Goal: Information Seeking & Learning: Compare options

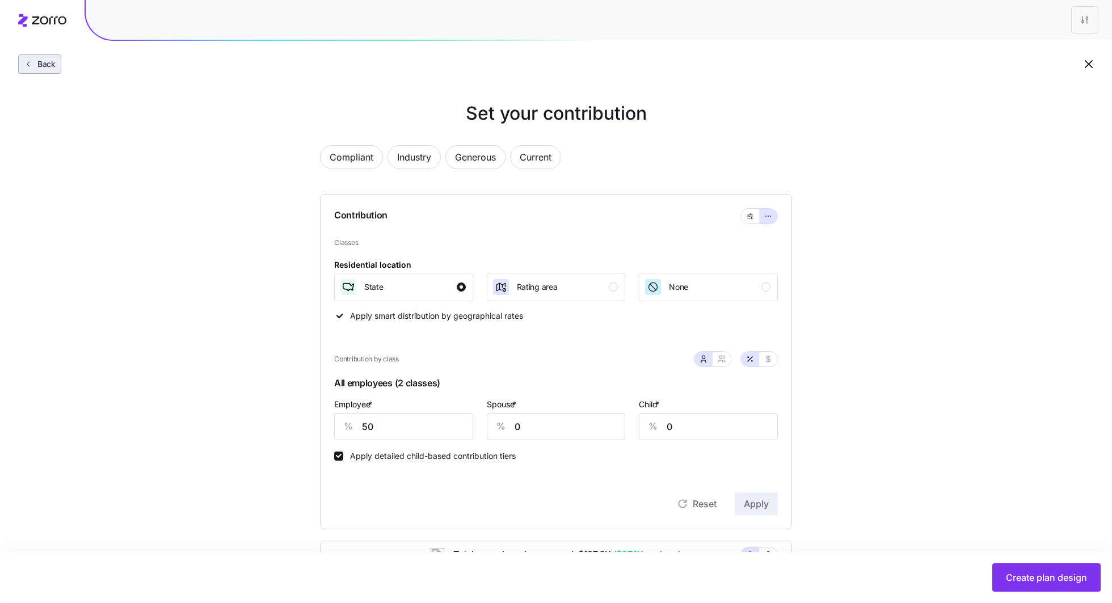
click at [25, 68] on icon "button" at bounding box center [28, 64] width 9 height 9
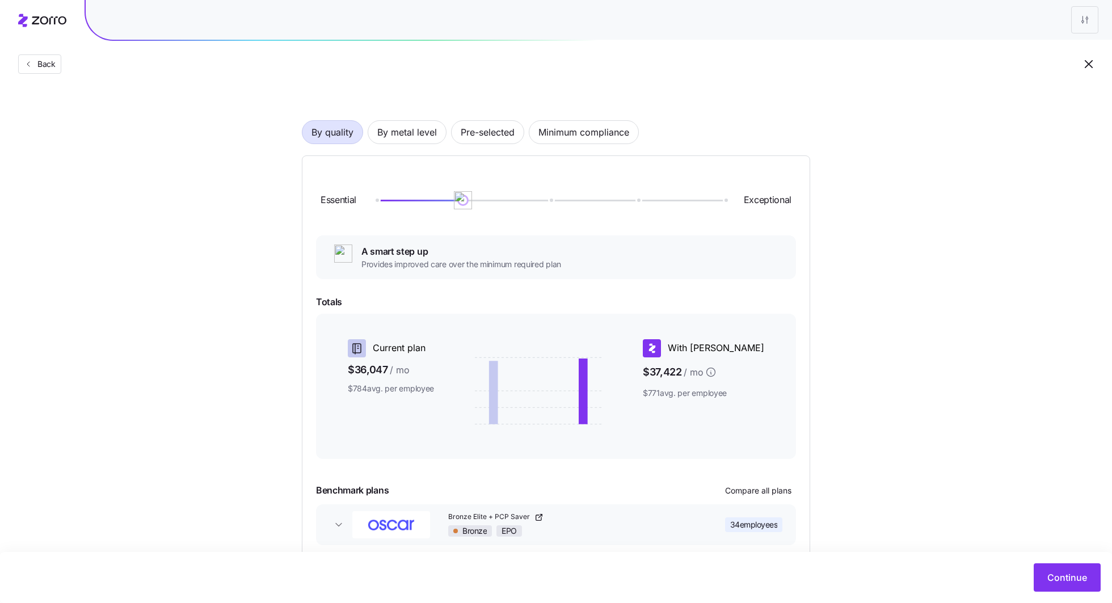
scroll to position [45, 0]
drag, startPoint x: 459, startPoint y: 207, endPoint x: 423, endPoint y: 210, distance: 36.5
click at [423, 210] on div "Essential Exceptional" at bounding box center [556, 202] width 480 height 61
click at [420, 144] on span "By metal level" at bounding box center [407, 134] width 60 height 23
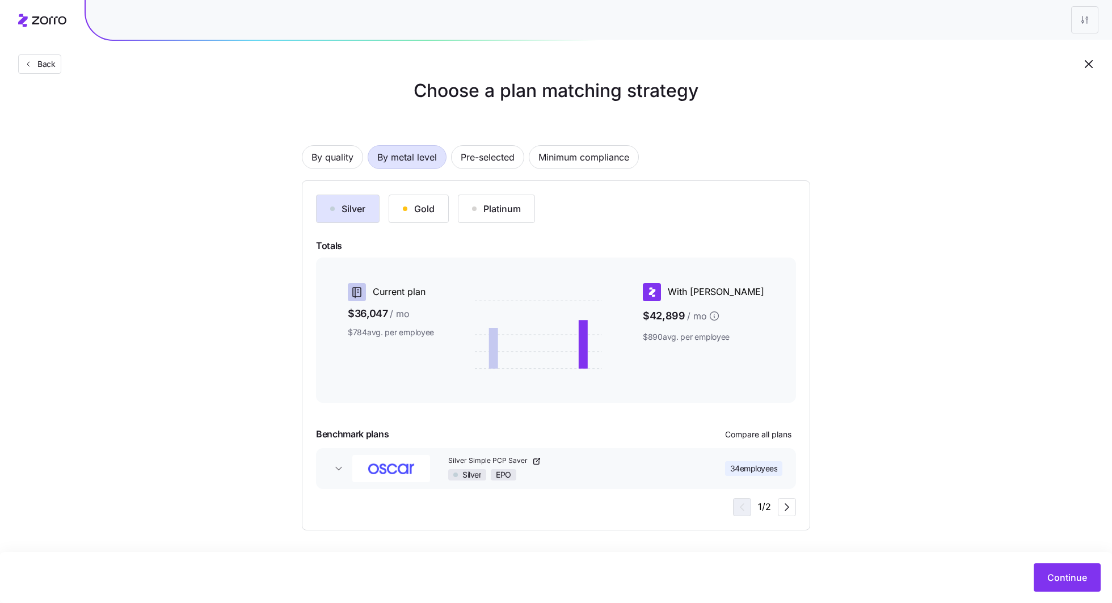
scroll to position [22, 0]
click at [545, 156] on span "Minimum compliance" at bounding box center [583, 157] width 91 height 23
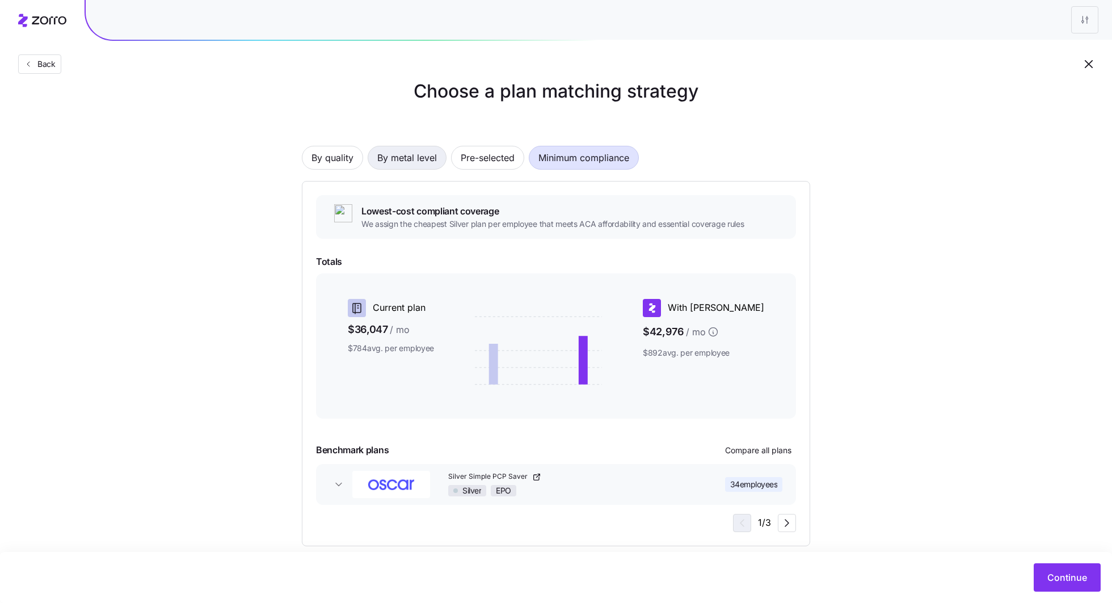
click at [391, 158] on span "By metal level" at bounding box center [407, 157] width 60 height 23
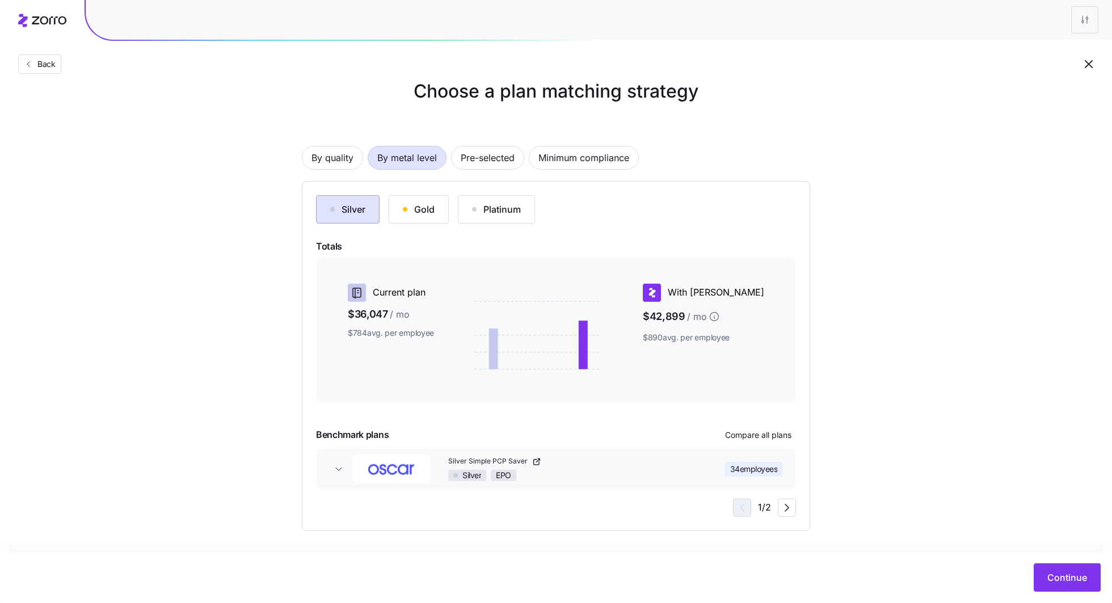
click at [346, 208] on div "Silver" at bounding box center [347, 210] width 35 height 14
click at [1061, 575] on span "Continue" at bounding box center [1067, 578] width 40 height 14
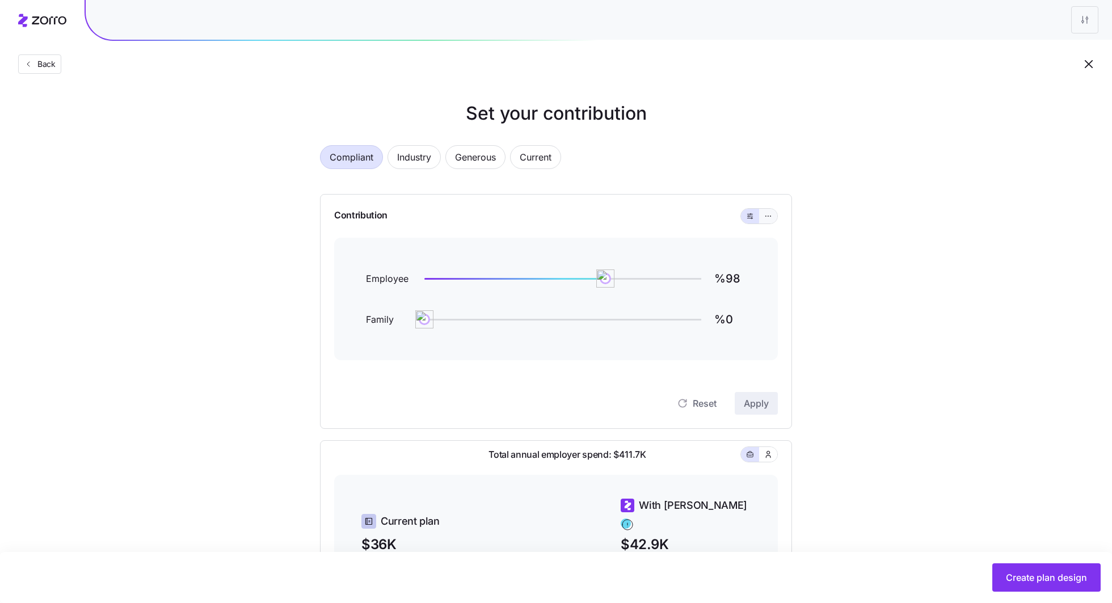
click at [770, 219] on icon "button" at bounding box center [768, 216] width 8 height 14
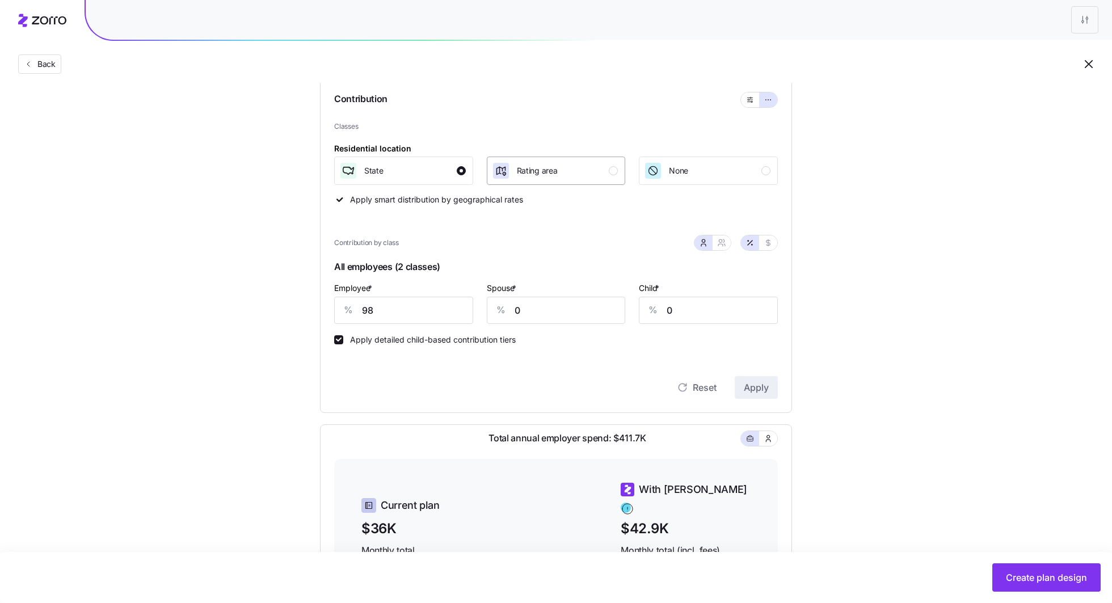
scroll to position [115, 0]
click at [405, 309] on input "98" at bounding box center [403, 311] width 139 height 27
type input "50"
click at [766, 388] on span "Apply" at bounding box center [756, 389] width 25 height 14
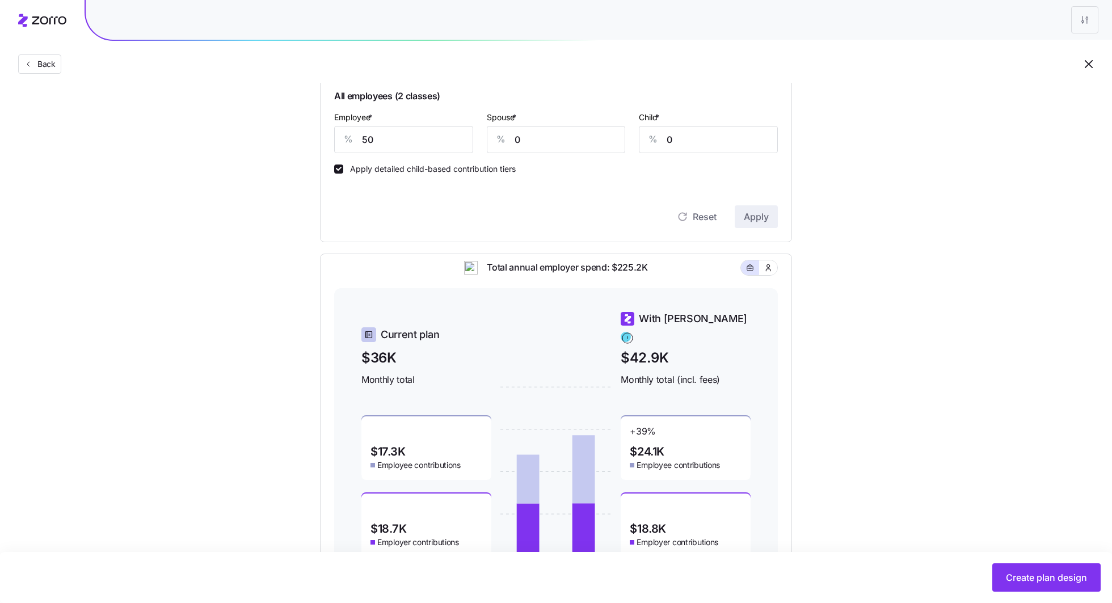
scroll to position [344, 0]
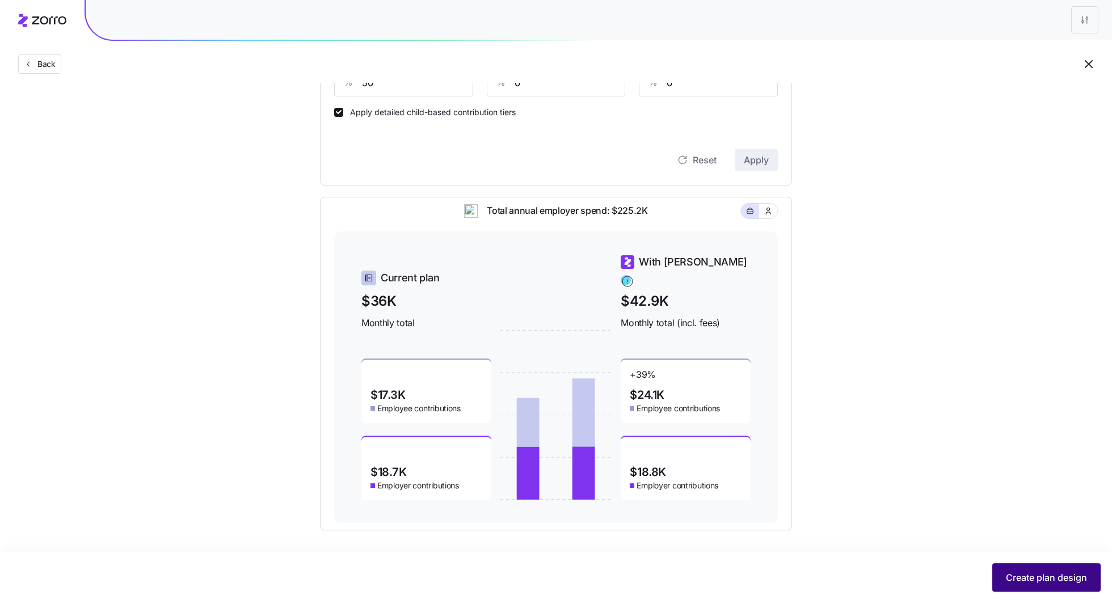
click at [1012, 582] on span "Create plan design" at bounding box center [1046, 578] width 81 height 14
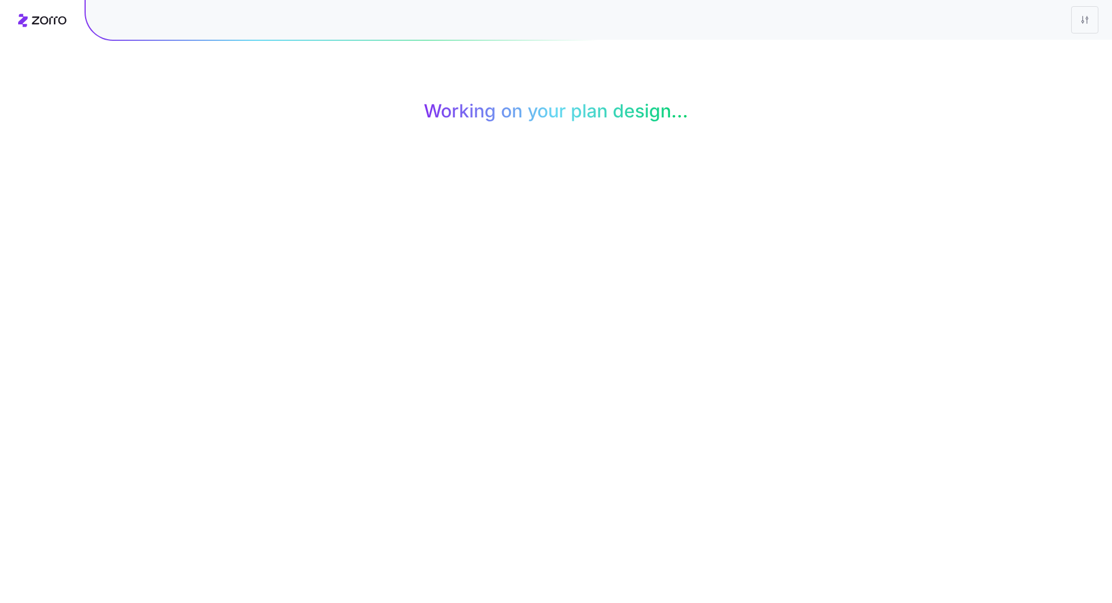
scroll to position [0, 0]
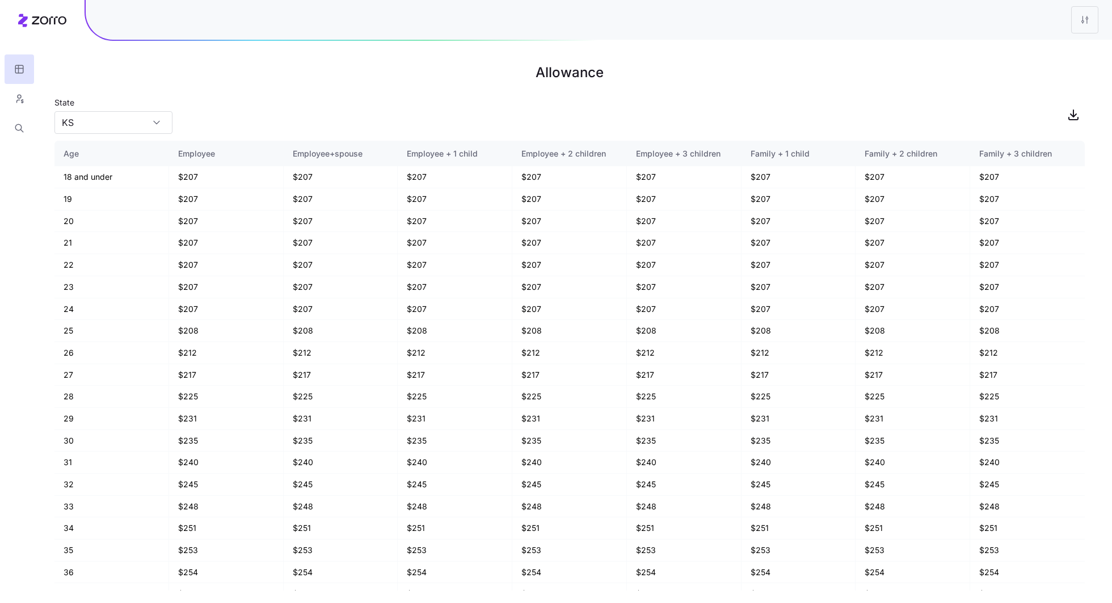
click at [118, 111] on div "State KS" at bounding box center [113, 114] width 118 height 39
click at [111, 125] on input "KS" at bounding box center [113, 122] width 118 height 23
click at [96, 171] on div "MO" at bounding box center [113, 176] width 109 height 22
type input "MO"
click at [213, 115] on div "State MO" at bounding box center [569, 114] width 1030 height 39
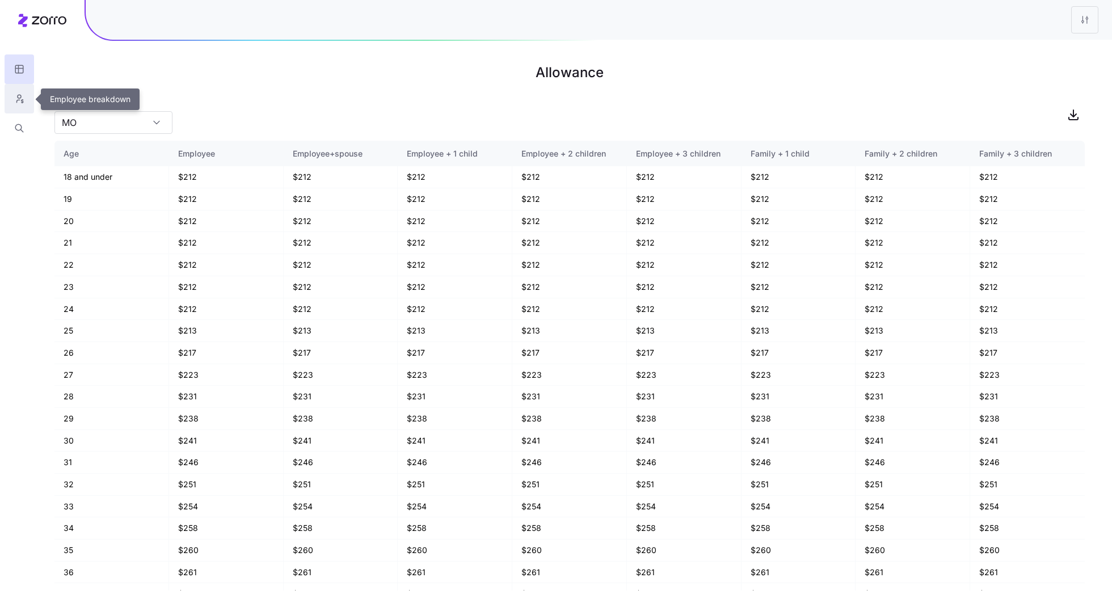
click at [8, 98] on button "button" at bounding box center [20, 99] width 30 height 30
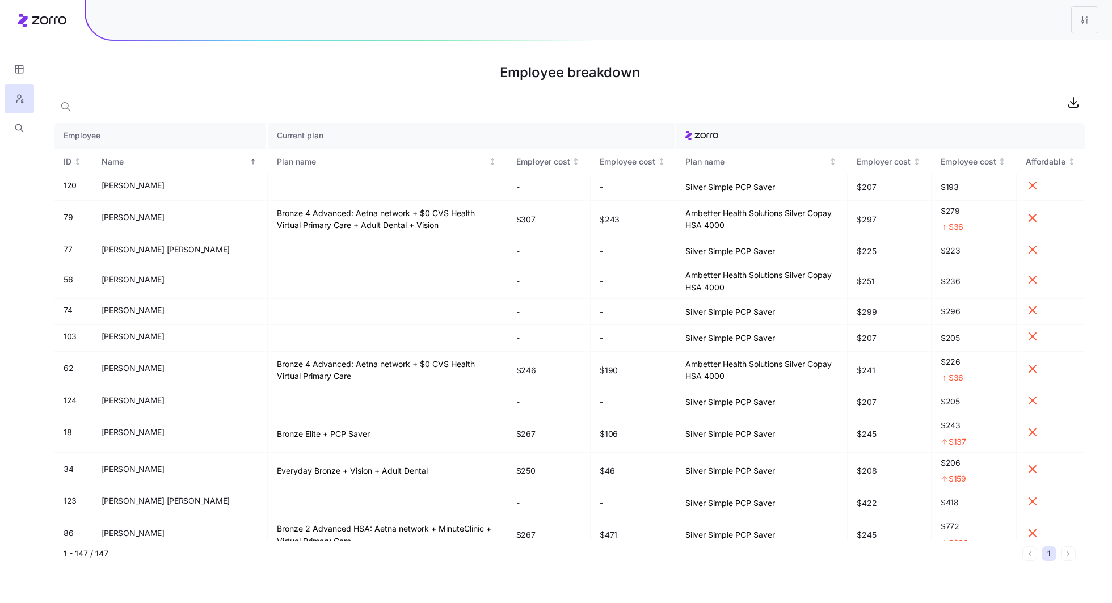
click at [1086, 24] on html "Employee breakdown Employee Current plan ID Name Plan name Employer cost Employ…" at bounding box center [556, 301] width 1112 height 603
click at [1044, 49] on div "Edit plan design" at bounding box center [1017, 50] width 60 height 12
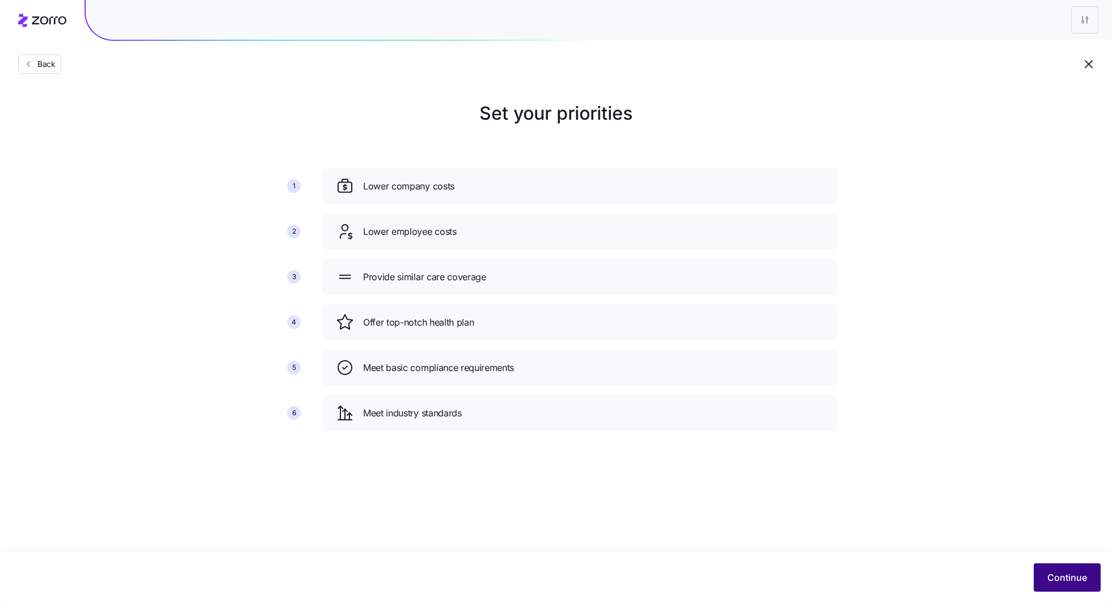
click at [1076, 572] on span "Continue" at bounding box center [1067, 578] width 40 height 14
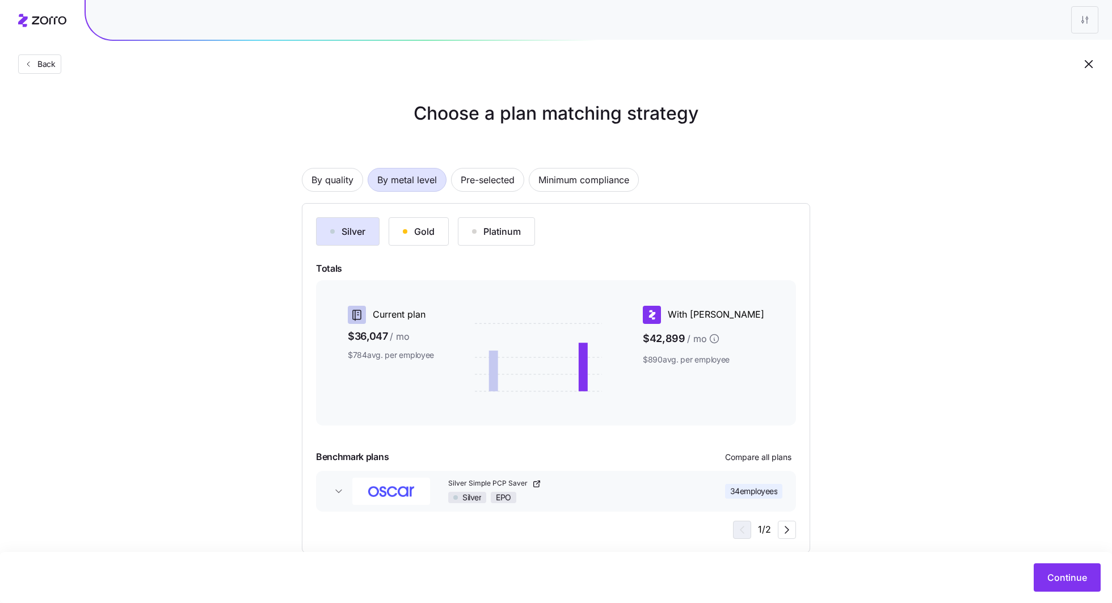
scroll to position [22, 0]
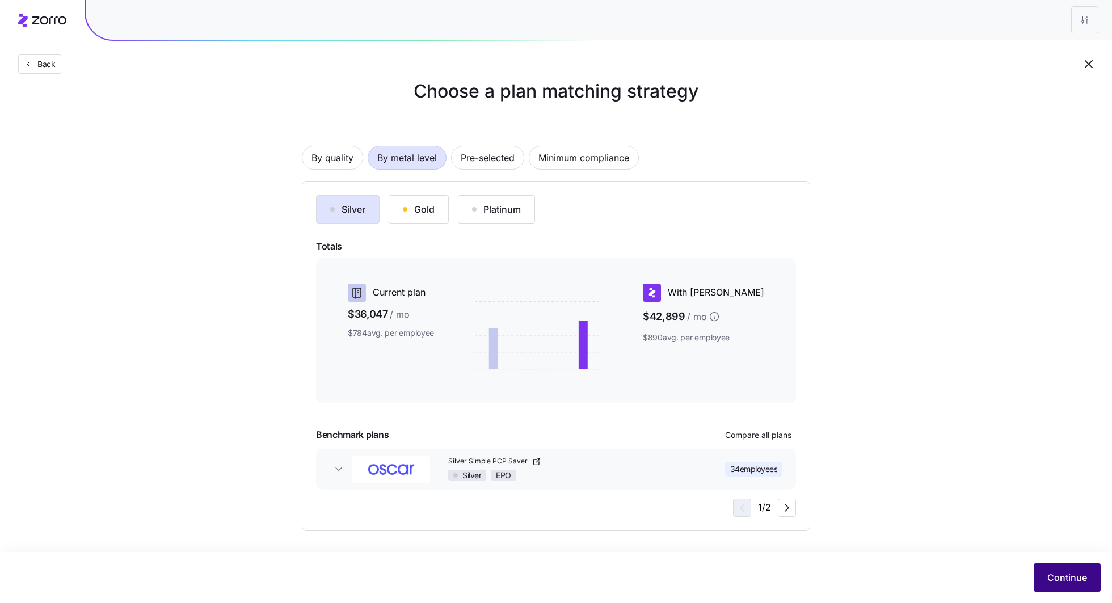
click at [1072, 570] on button "Continue" at bounding box center [1067, 577] width 67 height 28
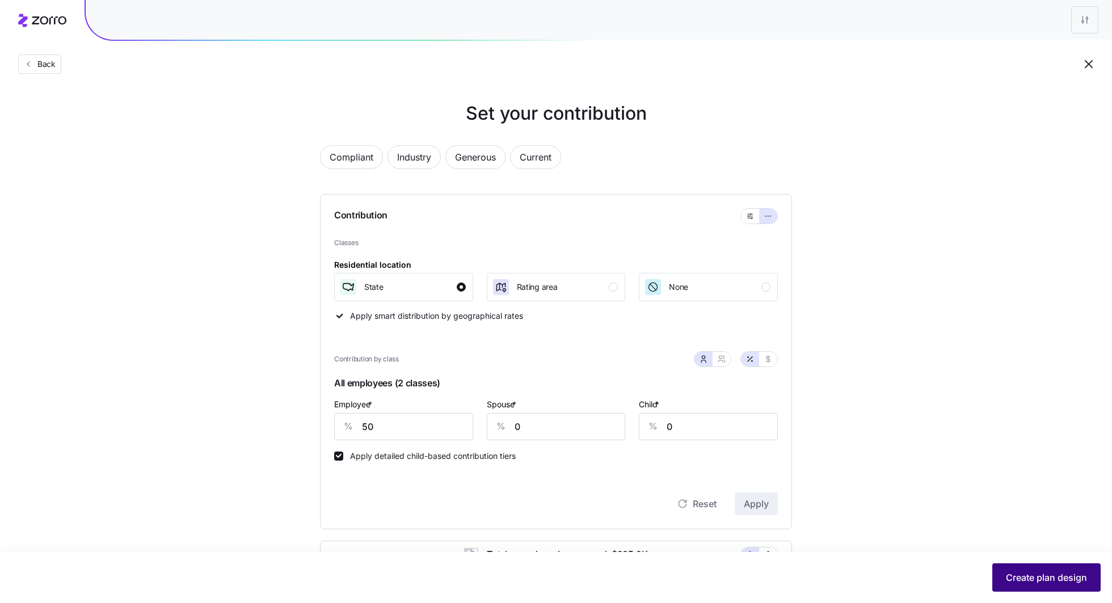
click at [1034, 582] on span "Create plan design" at bounding box center [1046, 578] width 81 height 14
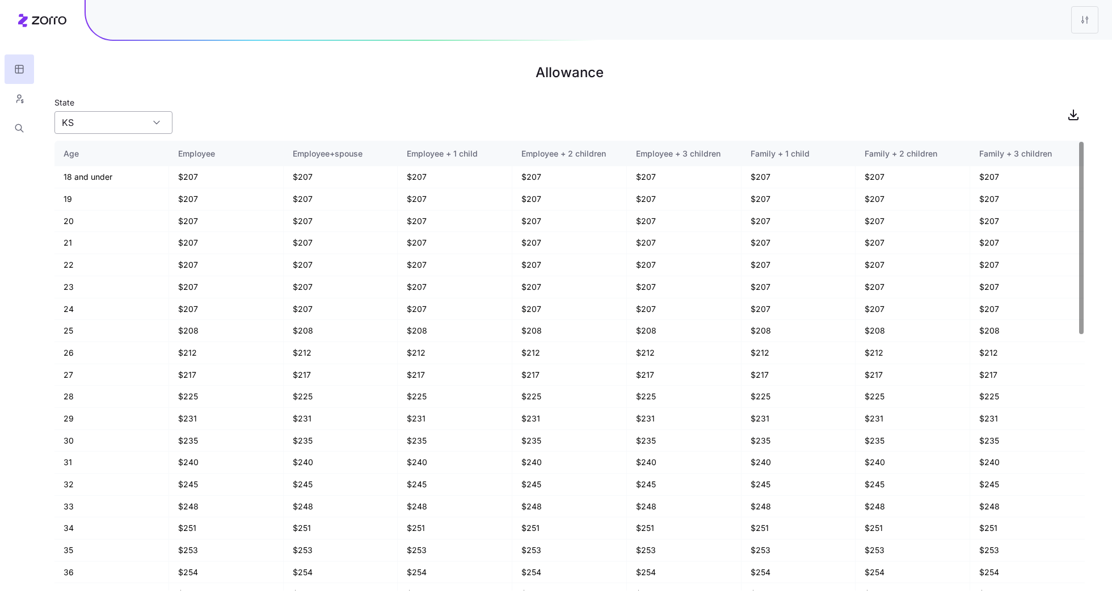
click at [149, 128] on div "KS" at bounding box center [113, 122] width 118 height 23
click at [97, 171] on div "MO" at bounding box center [113, 176] width 109 height 22
type input "MO"
click at [1073, 20] on html "Allowance State MO Age Employee Employee+spouse Employee + 1 child Employee + 2…" at bounding box center [556, 301] width 1112 height 603
click at [1035, 53] on div "Edit plan design" at bounding box center [1017, 50] width 60 height 12
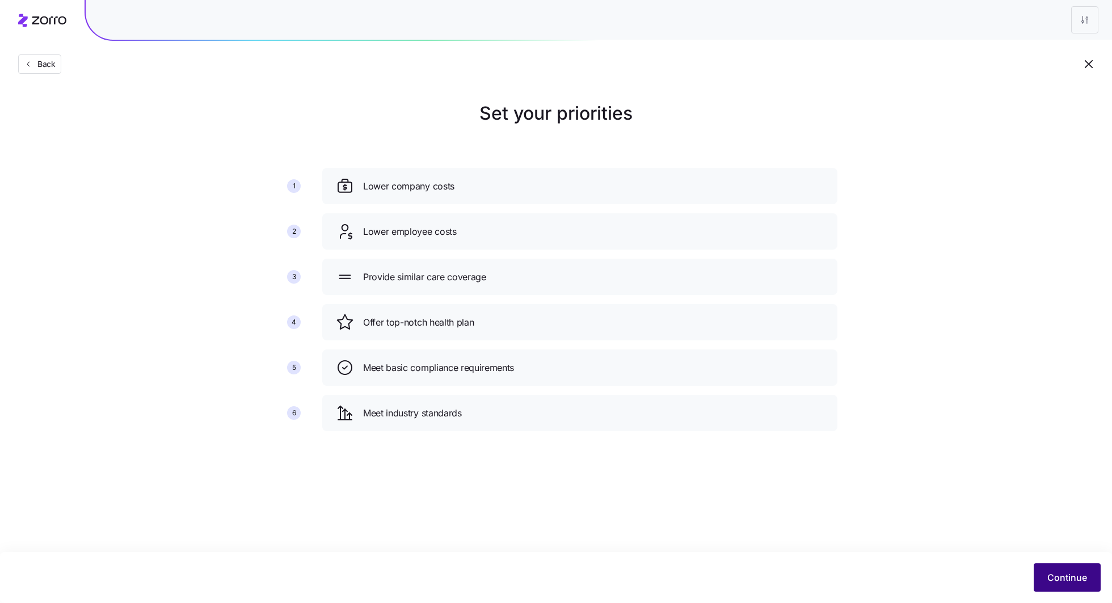
click at [1051, 575] on span "Continue" at bounding box center [1067, 578] width 40 height 14
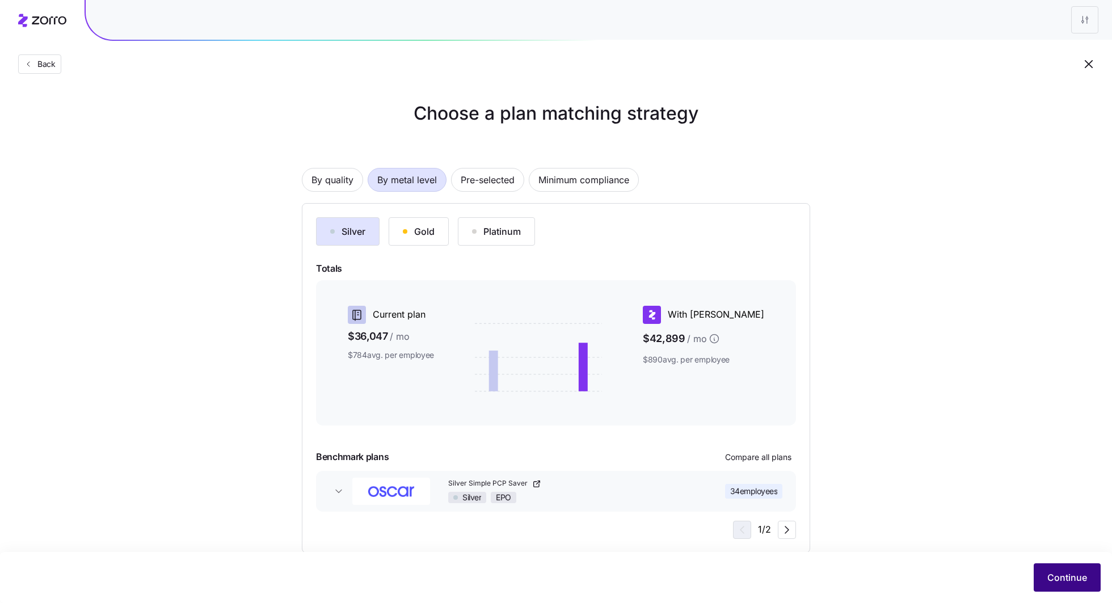
click at [1063, 578] on span "Continue" at bounding box center [1067, 578] width 40 height 14
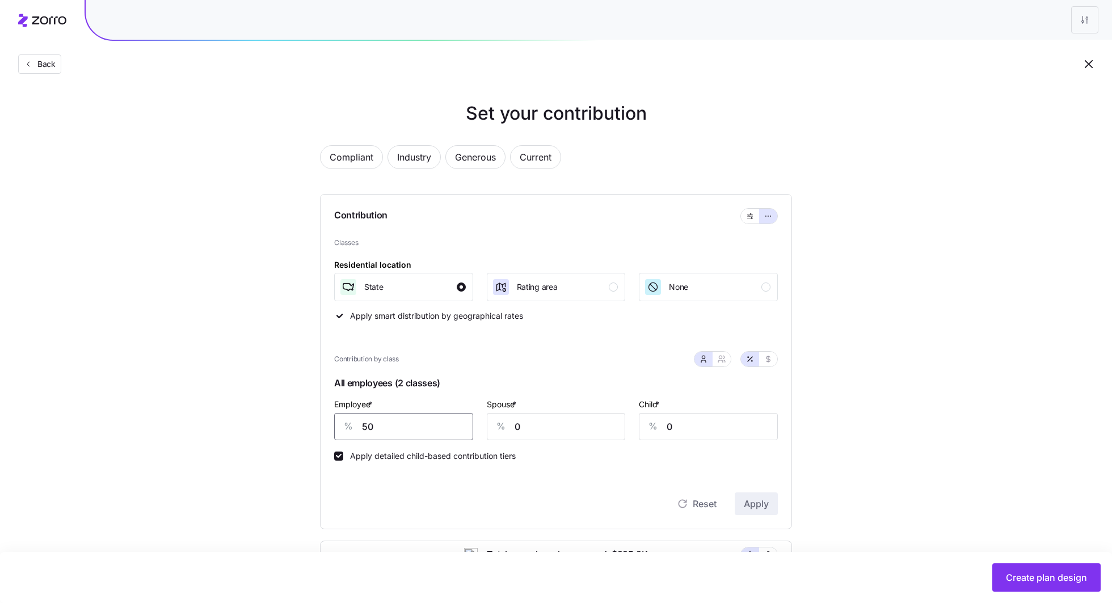
click at [404, 418] on input "50" at bounding box center [403, 426] width 139 height 27
type input "55"
click at [760, 507] on span "Apply" at bounding box center [756, 504] width 25 height 14
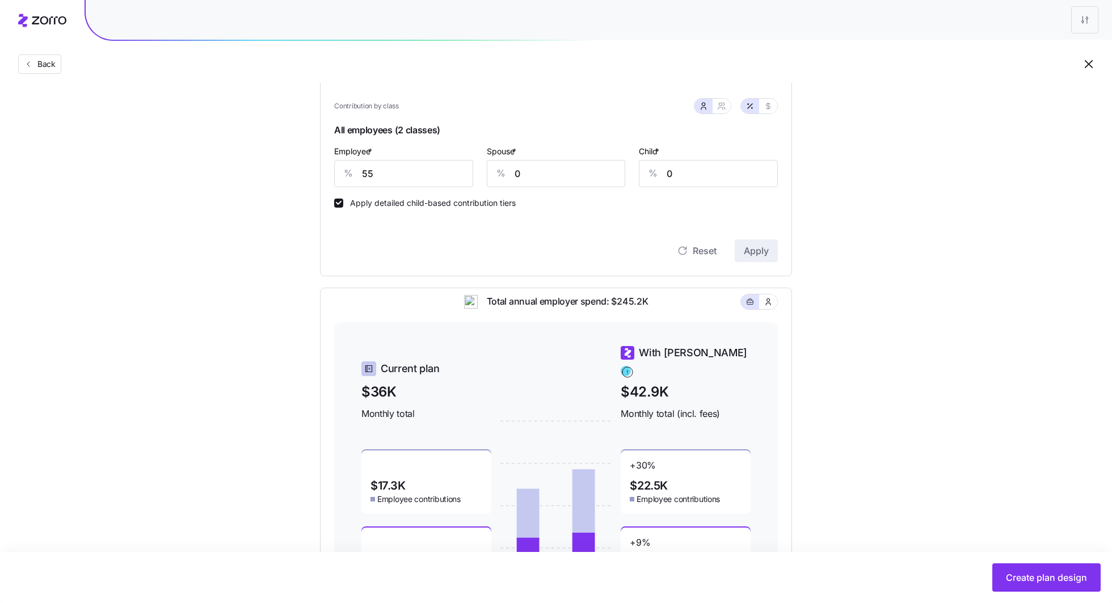
scroll to position [239, 0]
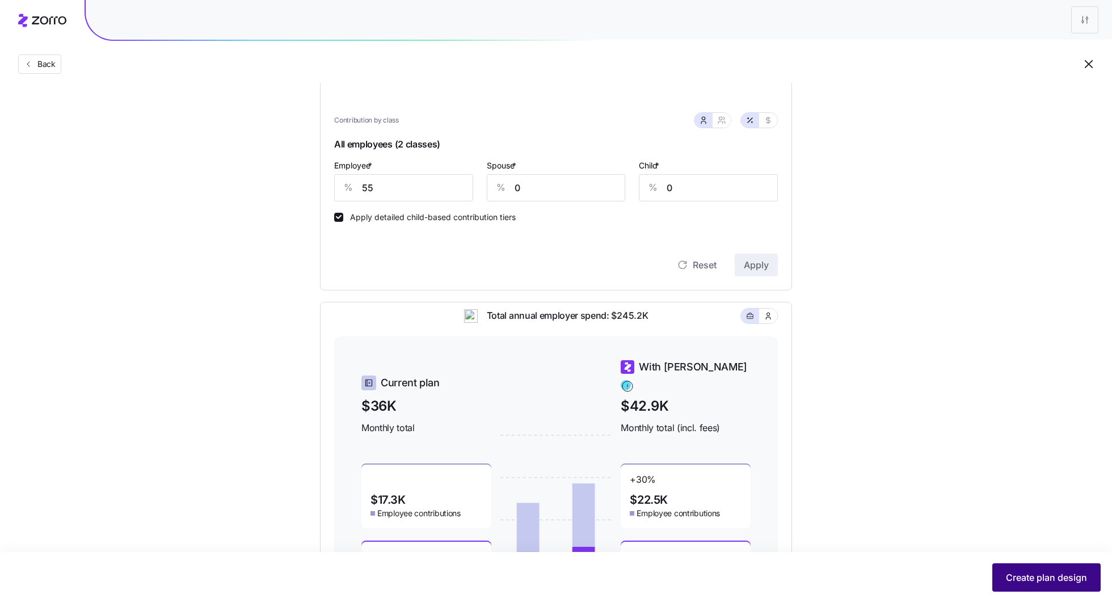
click at [1040, 576] on span "Create plan design" at bounding box center [1046, 578] width 81 height 14
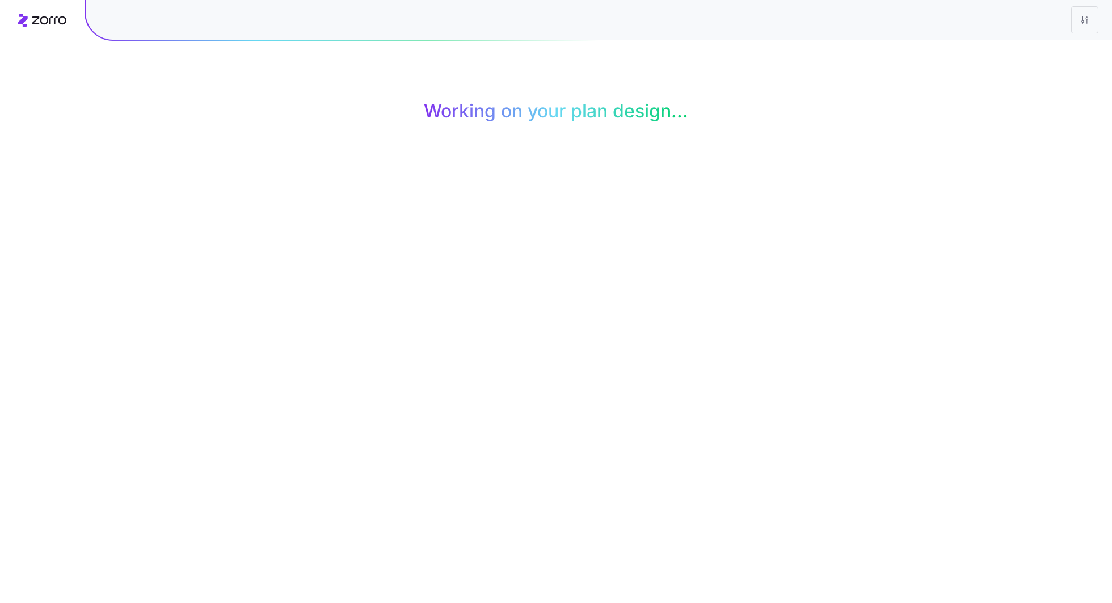
scroll to position [0, 0]
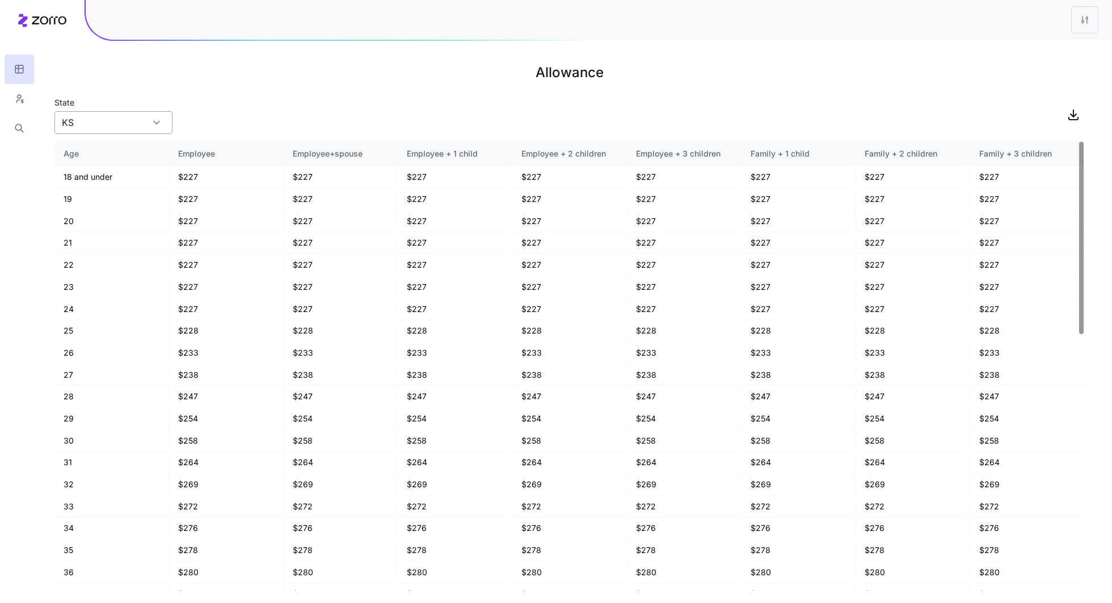
click at [129, 124] on input "KS" at bounding box center [113, 122] width 118 height 23
click at [113, 171] on div "MO" at bounding box center [113, 176] width 109 height 22
click at [136, 127] on input "MO" at bounding box center [113, 122] width 118 height 23
click at [116, 150] on div "KS" at bounding box center [113, 154] width 109 height 22
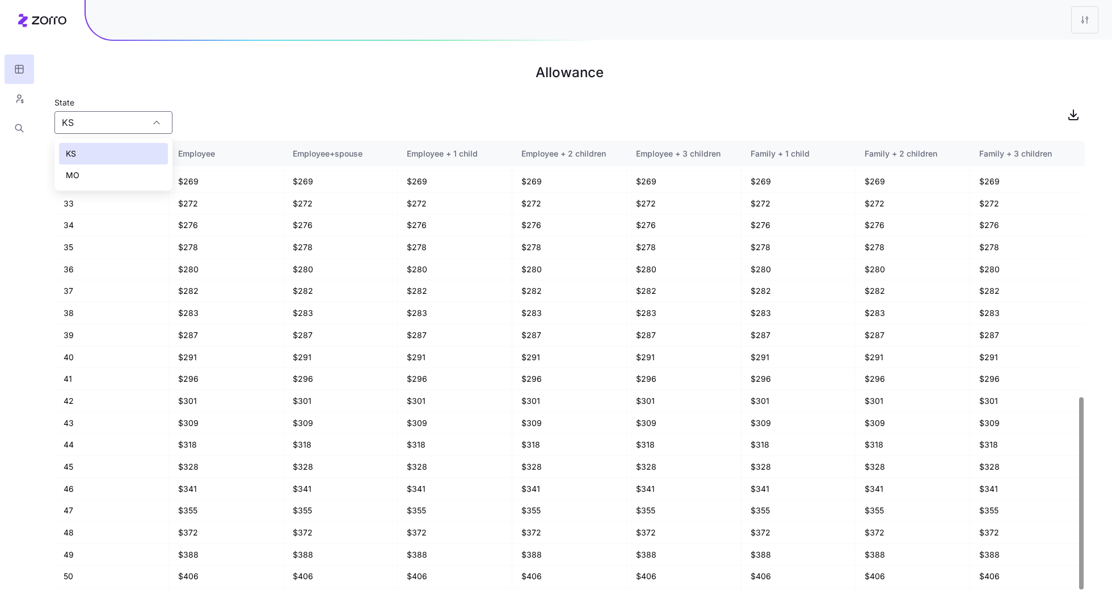
scroll to position [598, 0]
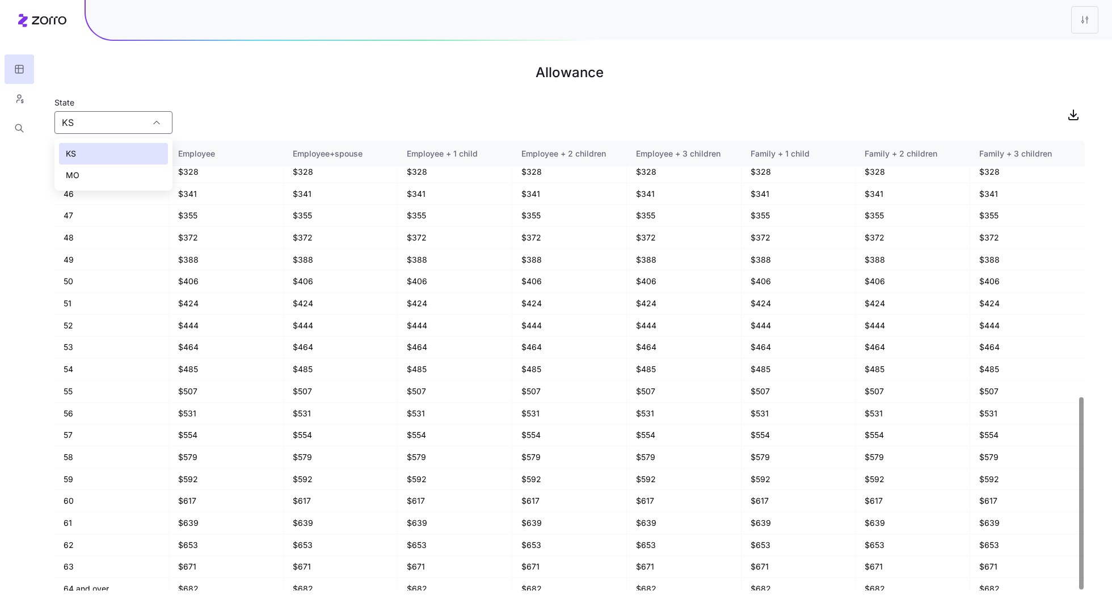
click at [94, 165] on div "MO" at bounding box center [113, 176] width 109 height 22
click at [137, 128] on input "MO" at bounding box center [113, 122] width 118 height 23
click at [124, 146] on div "KS" at bounding box center [113, 154] width 109 height 22
type input "KS"
click at [305, 137] on main "Allowance State KS Age Employee Employee+spouse Employee + 1 child Employee + 2…" at bounding box center [556, 301] width 1112 height 603
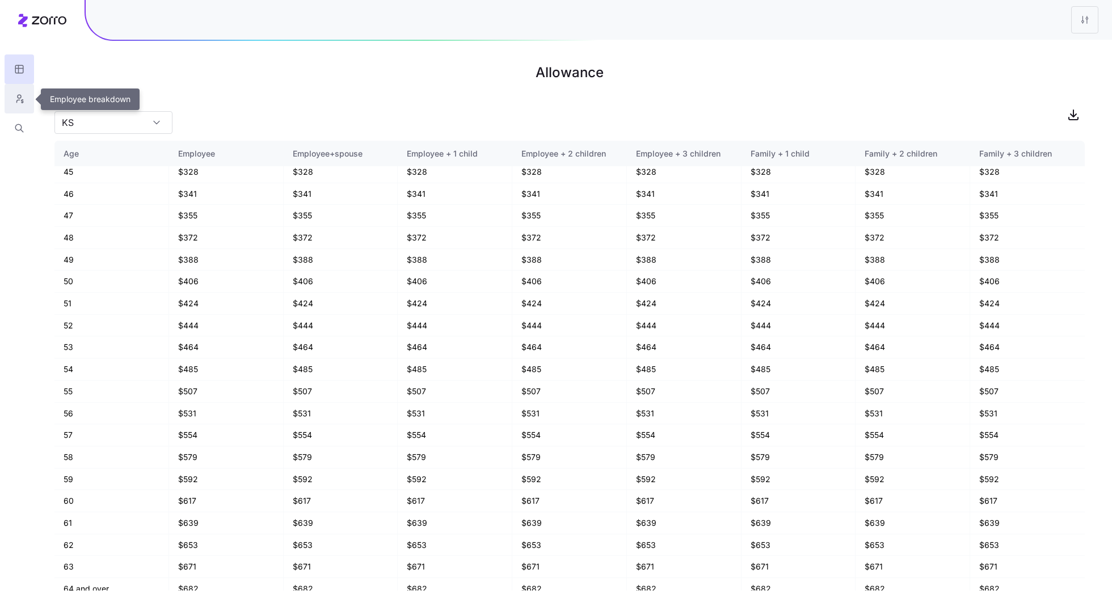
click at [21, 102] on icon "button" at bounding box center [19, 98] width 10 height 11
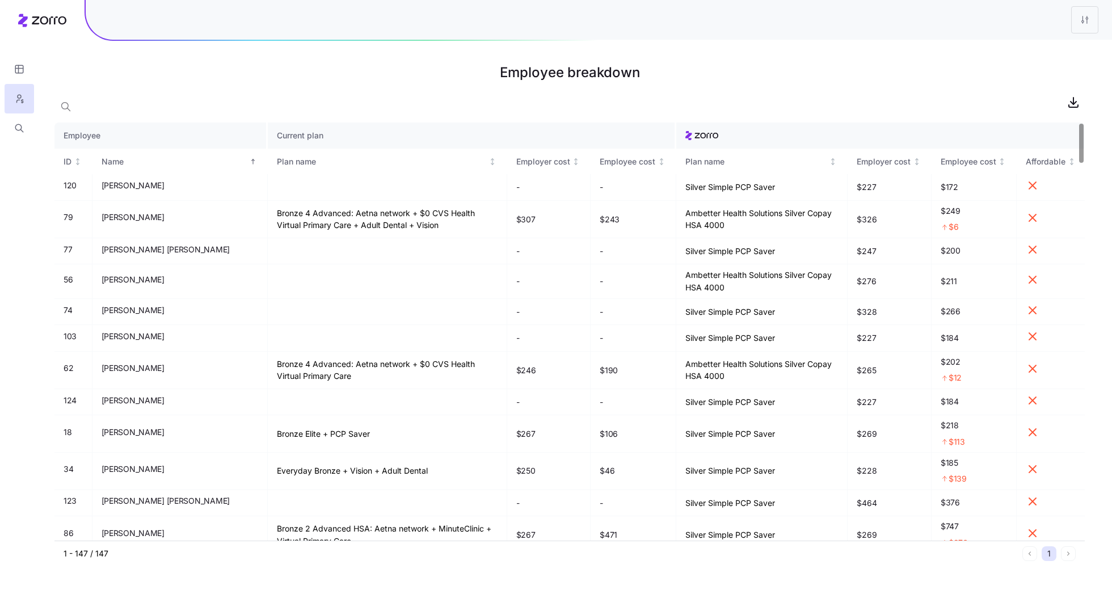
click at [284, 134] on th "Current plan" at bounding box center [472, 136] width 408 height 26
click at [488, 160] on icon "Not sorted" at bounding box center [492, 162] width 8 height 8
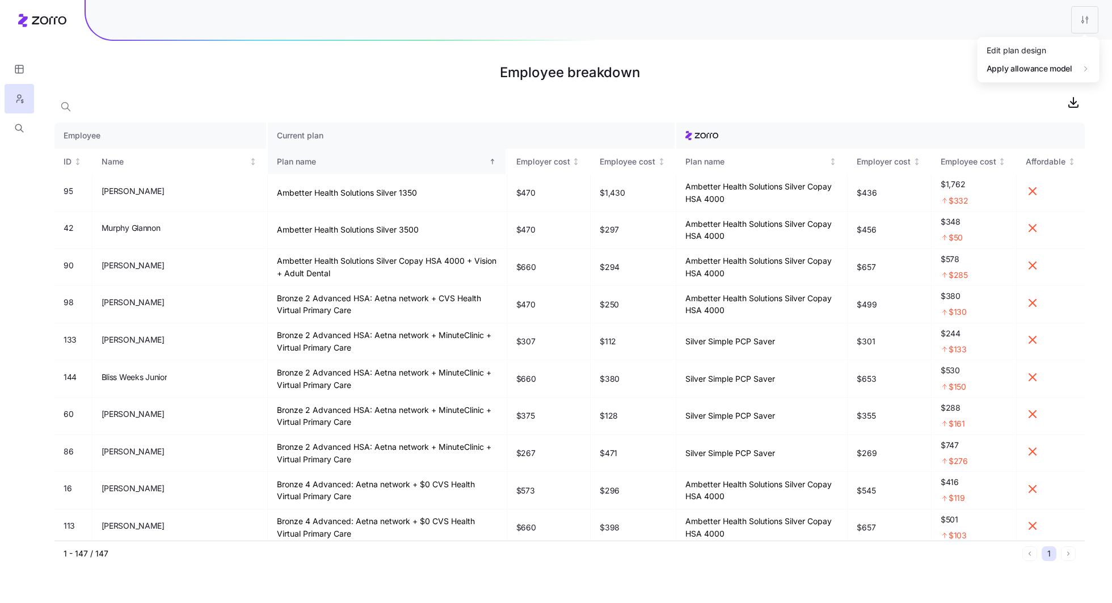
click at [1080, 19] on html "Employee breakdown Employee Current plan ID Name Plan name Employer cost Employ…" at bounding box center [556, 301] width 1112 height 603
click at [1050, 52] on div "Edit plan design" at bounding box center [1038, 50] width 113 height 18
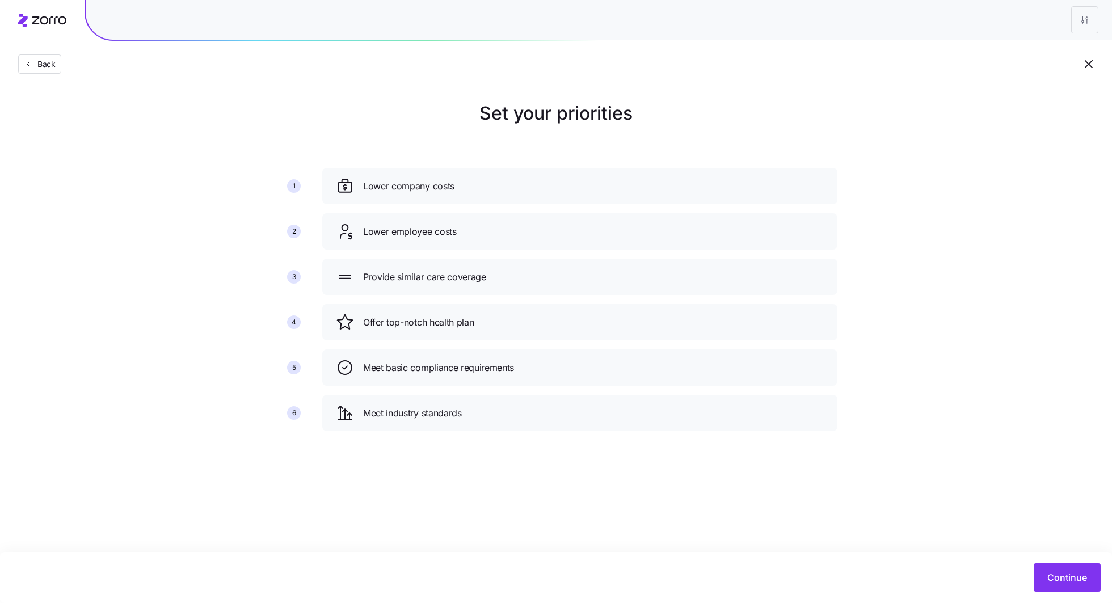
click at [36, 18] on icon at bounding box center [42, 21] width 48 height 14
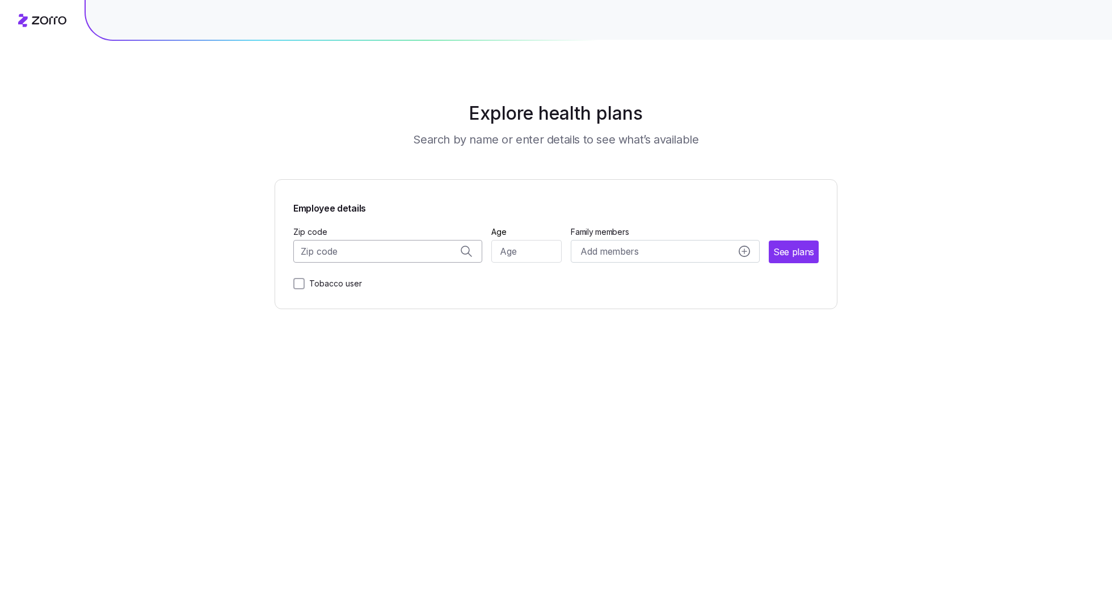
click at [373, 256] on input "Zip code" at bounding box center [387, 251] width 189 height 23
paste input "66106"
click at [401, 284] on span "66106, Wyandotte County, KS" at bounding box center [385, 282] width 159 height 14
type input "66106, Wyandotte County, KS"
click at [529, 256] on input "Age" at bounding box center [526, 251] width 71 height 23
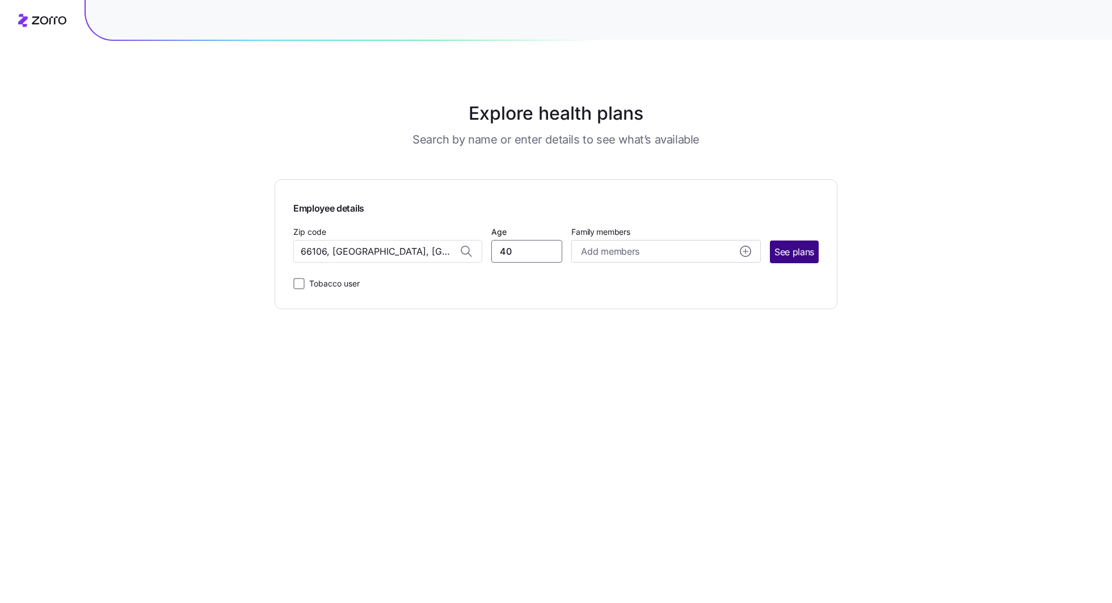
type input "40"
click at [790, 253] on span "See plans" at bounding box center [794, 252] width 40 height 14
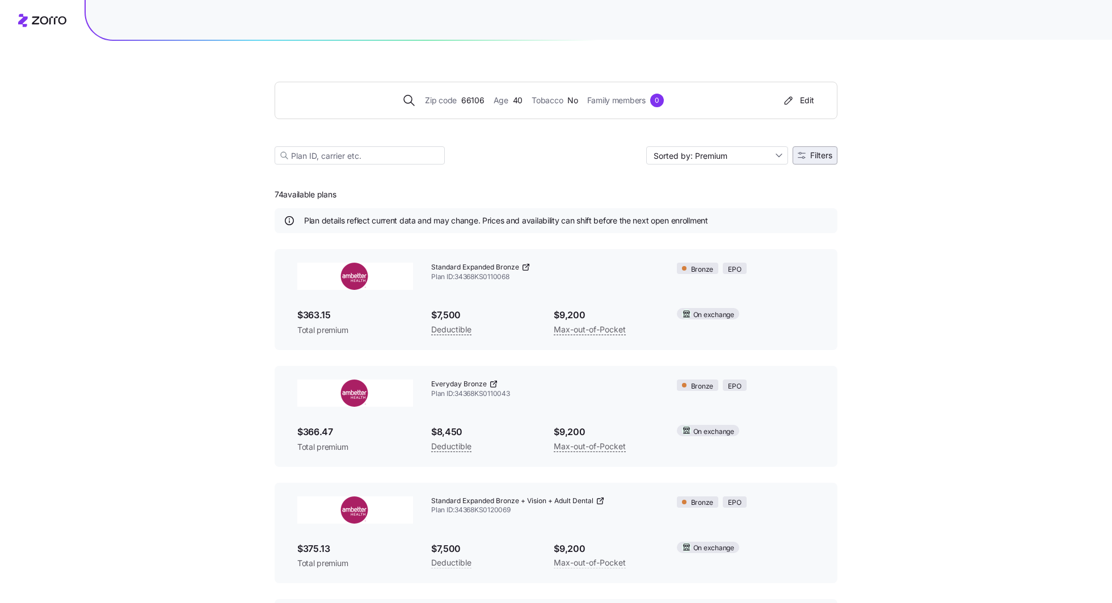
click at [810, 160] on button "Filters" at bounding box center [815, 155] width 45 height 18
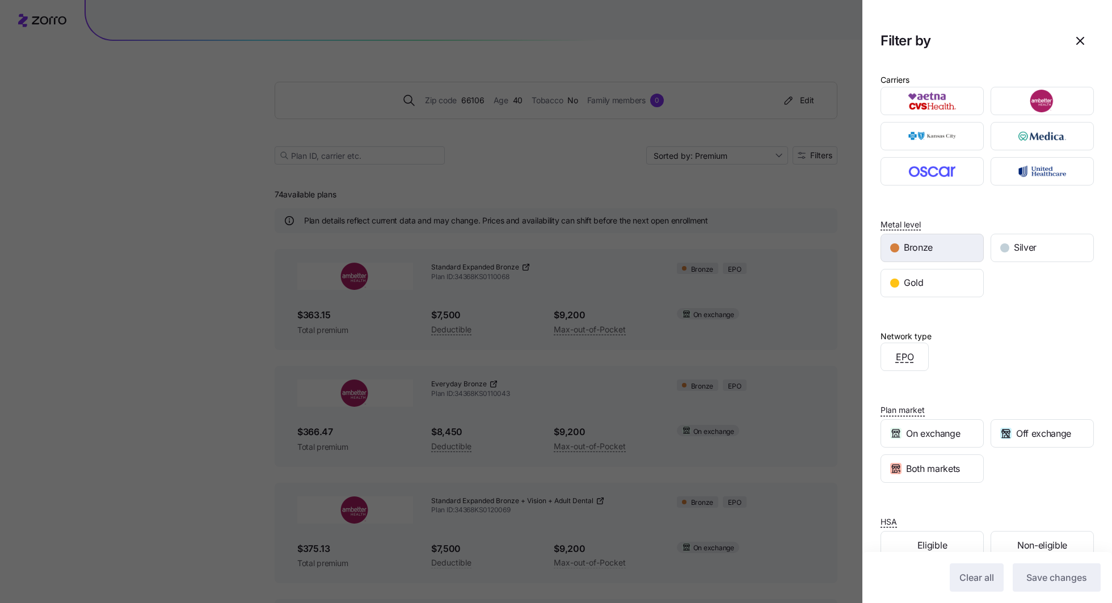
click at [922, 244] on span "Bronze" at bounding box center [918, 248] width 29 height 14
click at [1044, 579] on span "Save changes" at bounding box center [1056, 578] width 61 height 14
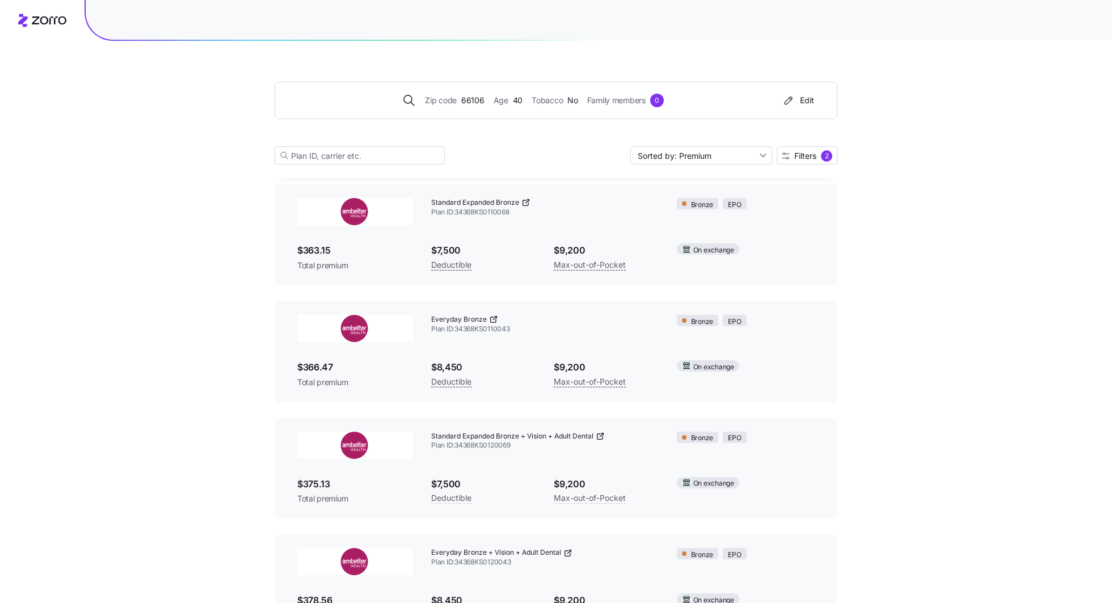
scroll to position [53, 0]
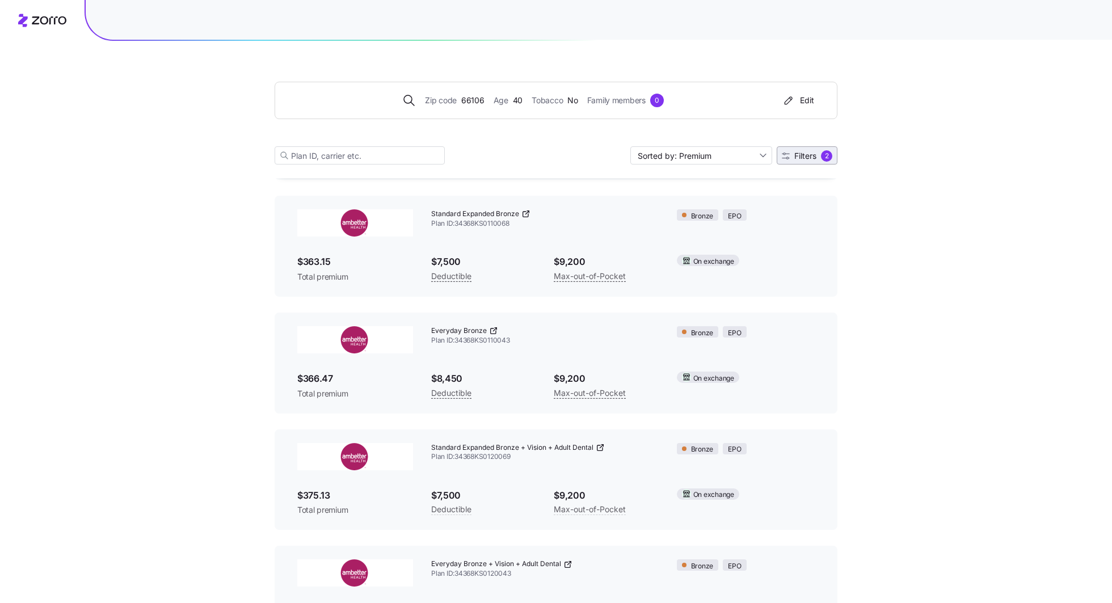
click at [809, 153] on span "Filters" at bounding box center [805, 156] width 22 height 8
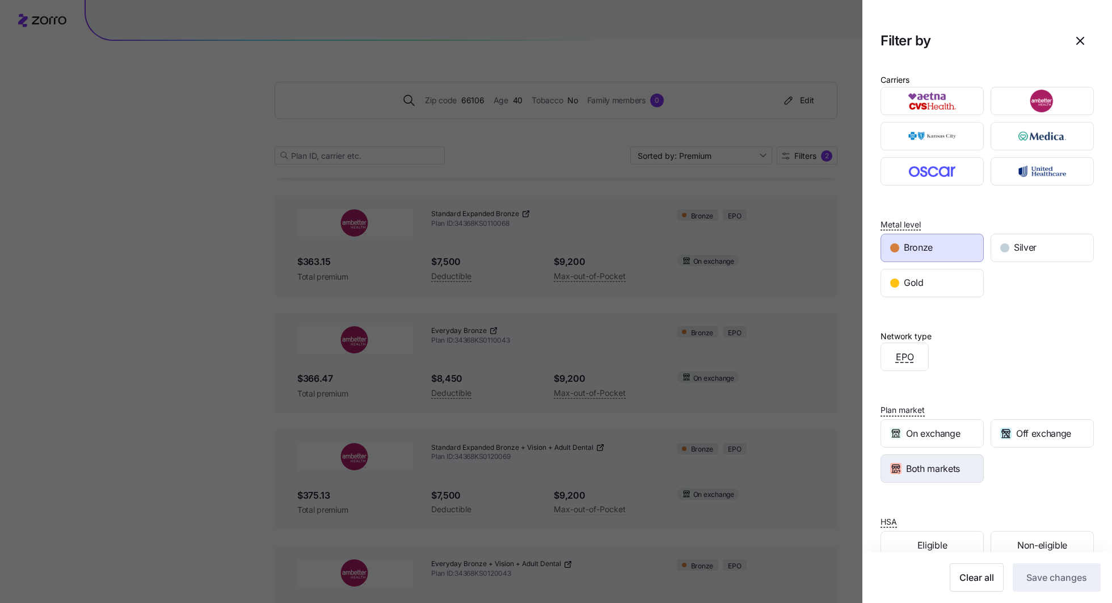
click at [931, 478] on div "Both markets" at bounding box center [932, 468] width 102 height 27
click at [1065, 583] on span "Save changes" at bounding box center [1056, 578] width 61 height 14
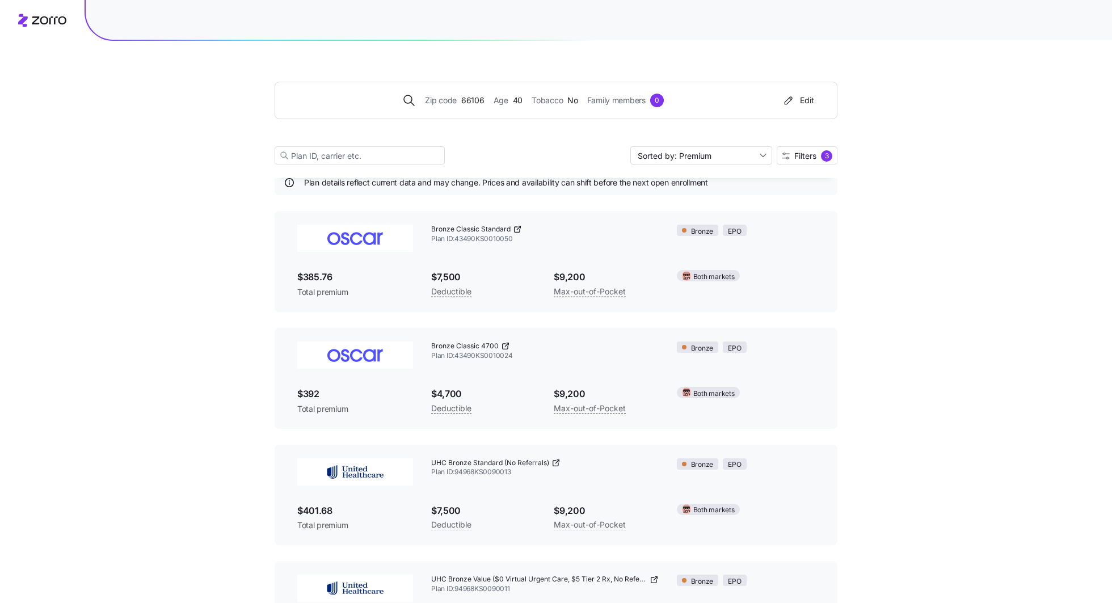
scroll to position [15, 0]
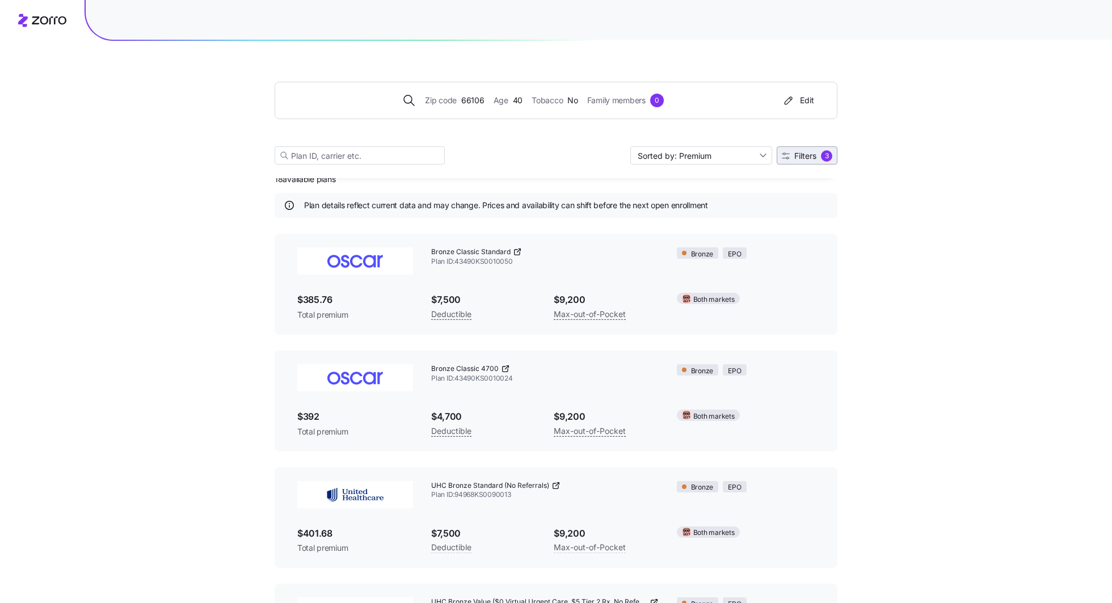
click at [810, 163] on button "Filters 3" at bounding box center [807, 155] width 61 height 18
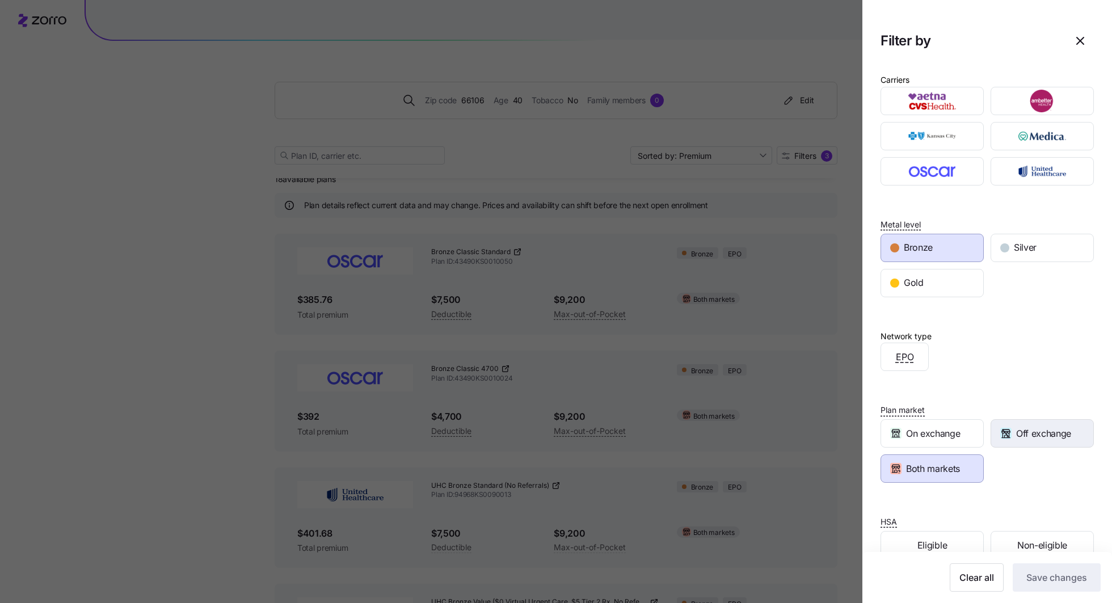
click at [1019, 432] on span "Off exchange" at bounding box center [1043, 434] width 55 height 14
click at [965, 469] on div "Both markets" at bounding box center [932, 468] width 102 height 27
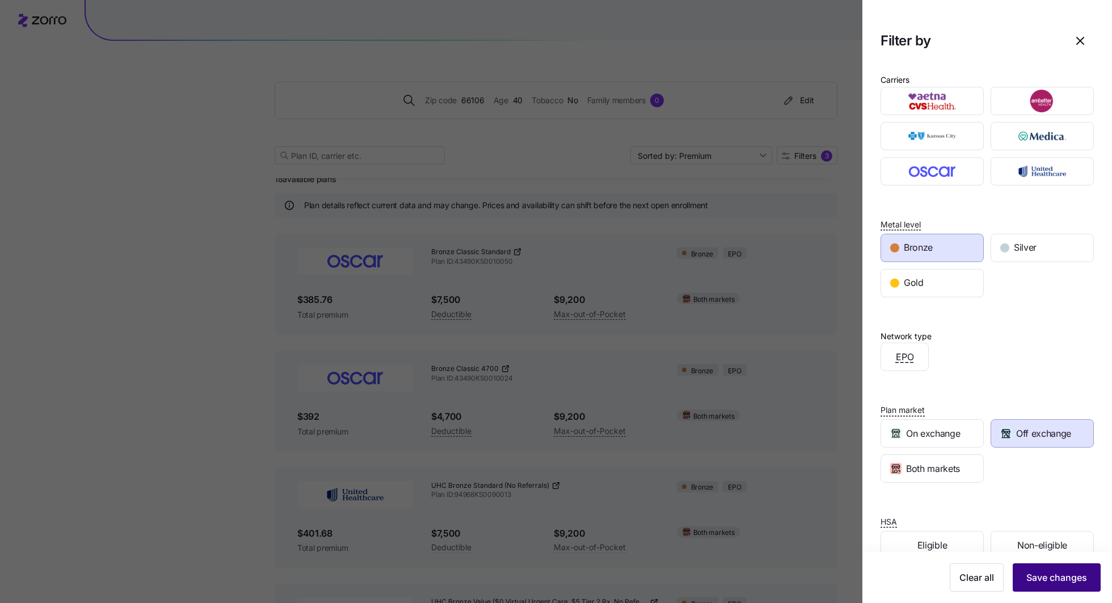
click at [1069, 588] on button "Save changes" at bounding box center [1057, 577] width 88 height 28
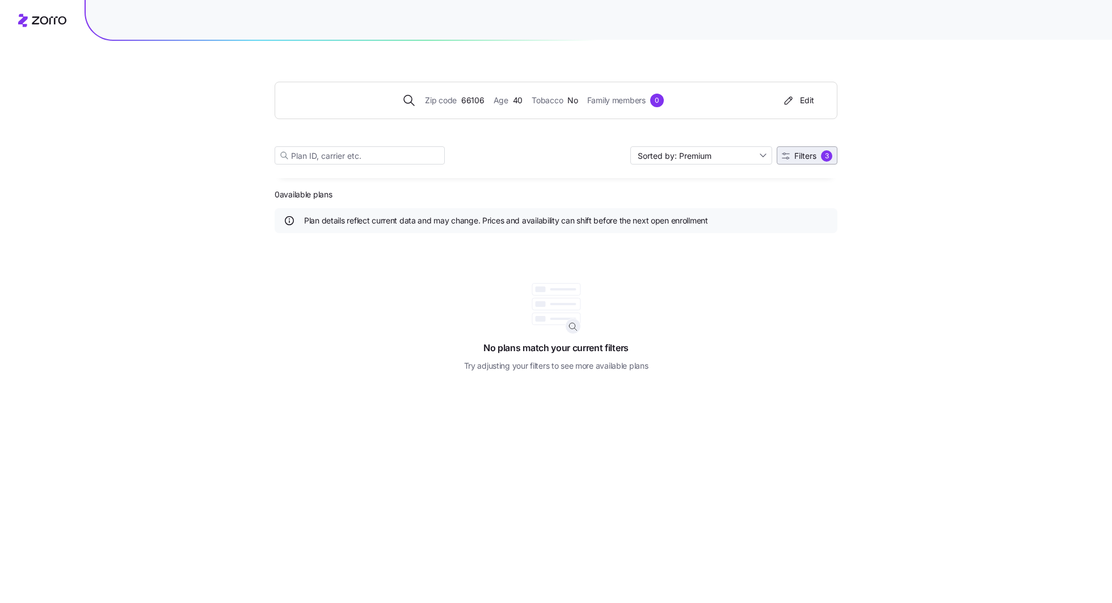
click at [806, 157] on span "Filters" at bounding box center [805, 156] width 22 height 8
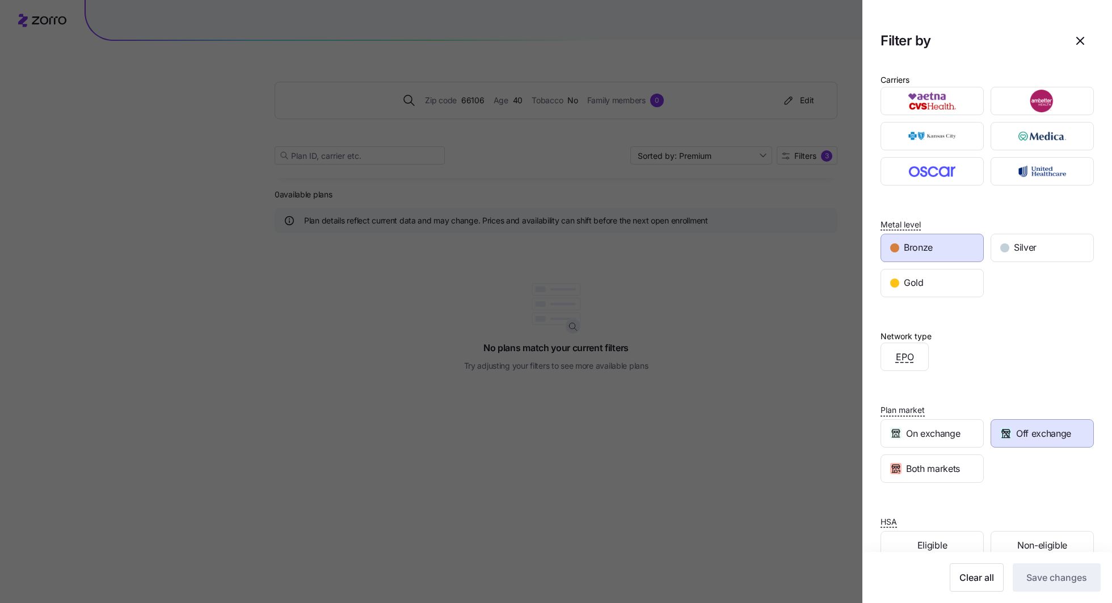
click at [1037, 432] on span "Off exchange" at bounding box center [1043, 434] width 55 height 14
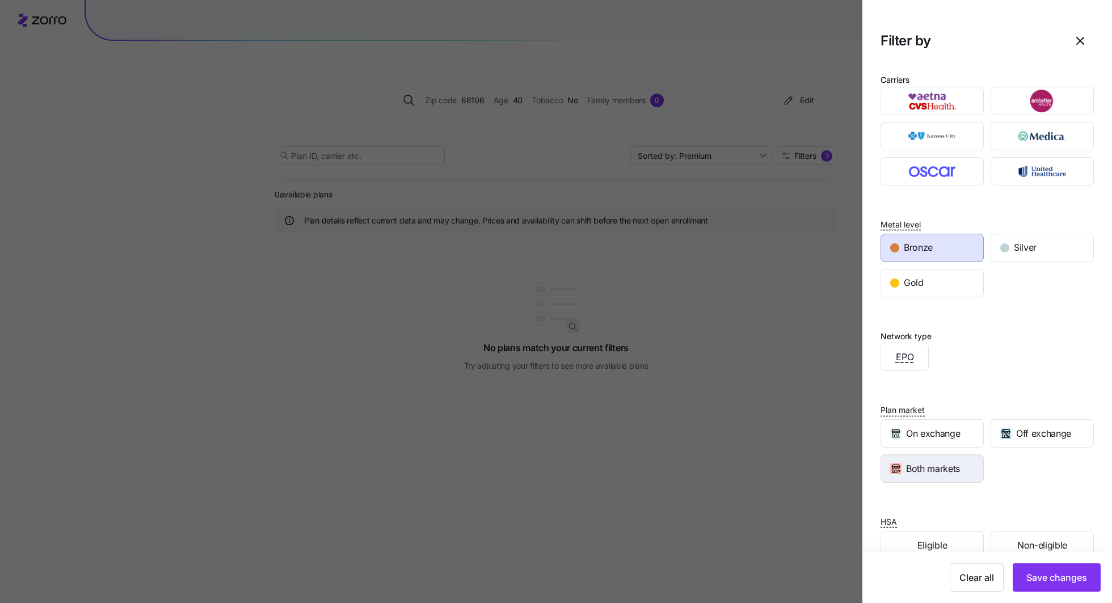
click at [948, 464] on span "Both markets" at bounding box center [933, 469] width 54 height 14
click at [1014, 445] on div "Off exchange" at bounding box center [1042, 433] width 110 height 35
click at [1024, 435] on span "Off exchange" at bounding box center [1043, 434] width 55 height 14
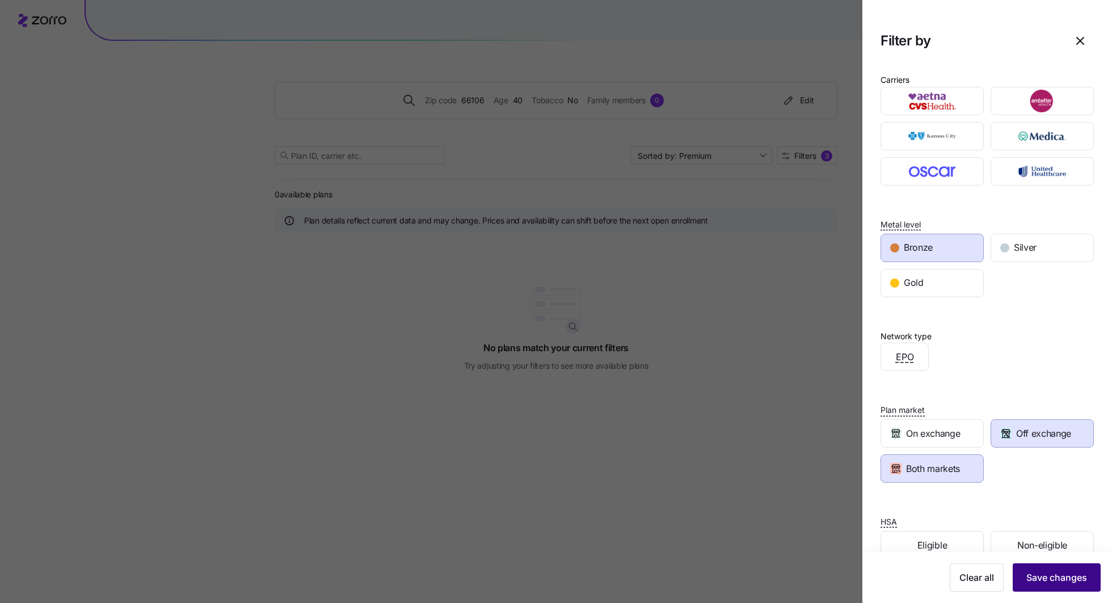
click at [1052, 582] on span "Save changes" at bounding box center [1056, 578] width 61 height 14
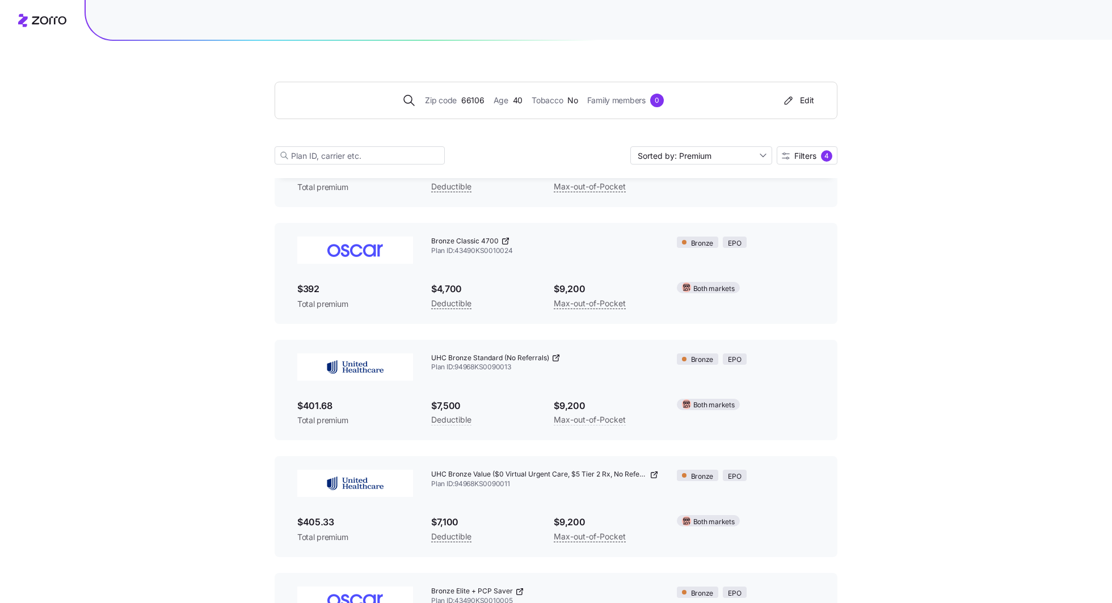
scroll to position [109, 0]
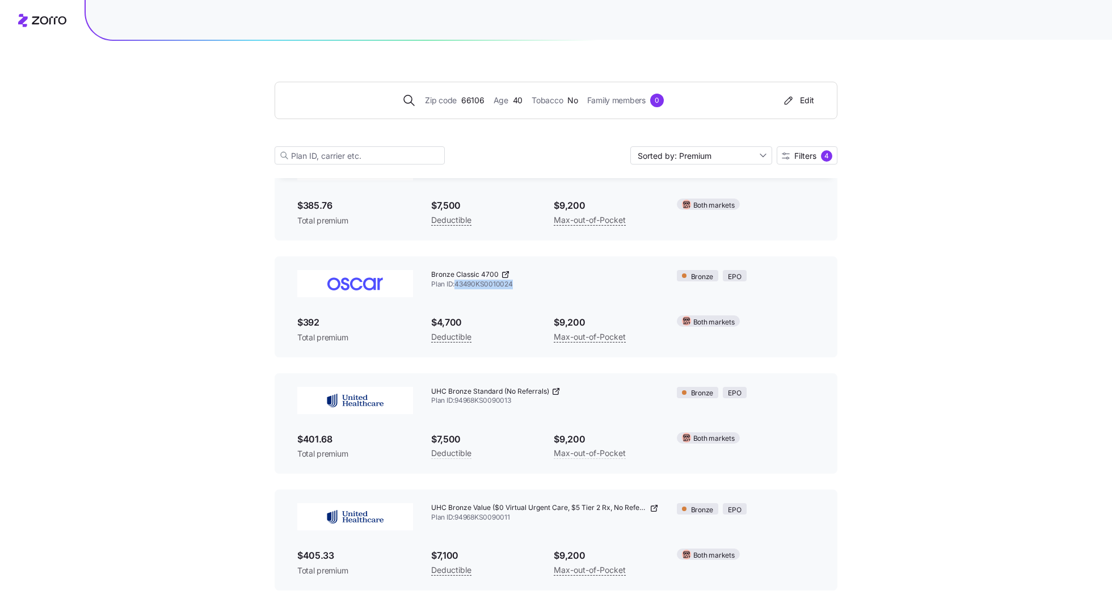
drag, startPoint x: 514, startPoint y: 284, endPoint x: 456, endPoint y: 288, distance: 58.0
click at [456, 288] on span "Plan ID: 43490KS0010024" at bounding box center [544, 285] width 227 height 10
copy span "43490KS0010024"
